Goal: Submit feedback/report problem

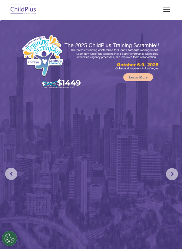
select select "MEDIUM"
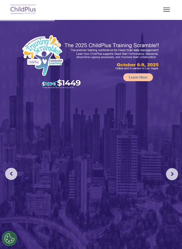
click at [166, 9] on button "button" at bounding box center [166, 10] width 13 height 10
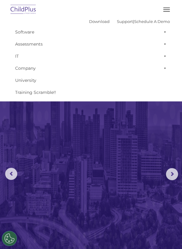
click at [73, 187] on img at bounding box center [91, 139] width 182 height 239
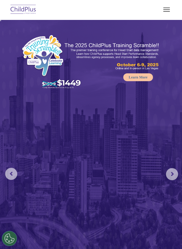
select select "MEDIUM"
